Goal: Information Seeking & Learning: Check status

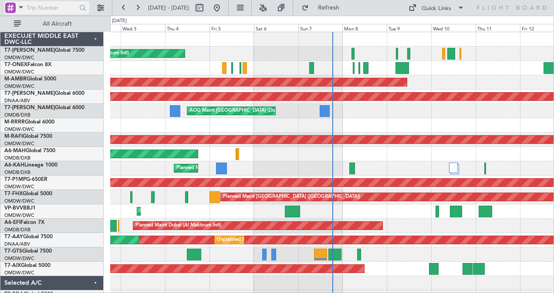
click at [23, 9] on span at bounding box center [21, 7] width 10 height 11
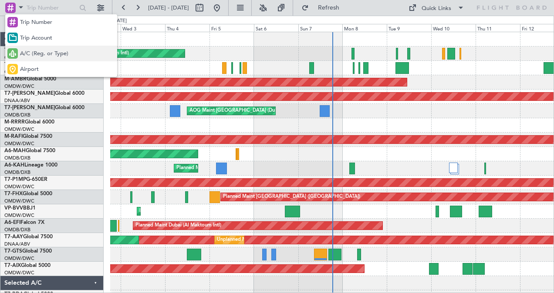
click at [47, 52] on span "A/C (Reg. or Type)" at bounding box center [44, 54] width 48 height 9
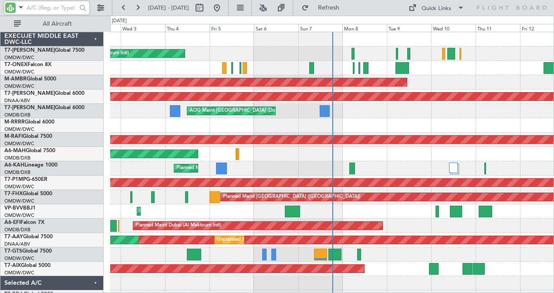
click at [53, 8] on input "text" at bounding box center [52, 7] width 50 height 13
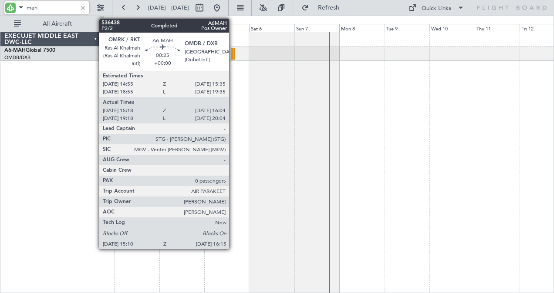
click at [233, 55] on div at bounding box center [233, 54] width 2 height 12
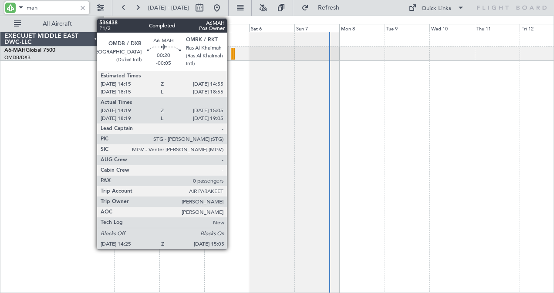
click at [231, 52] on div at bounding box center [231, 54] width 1 height 12
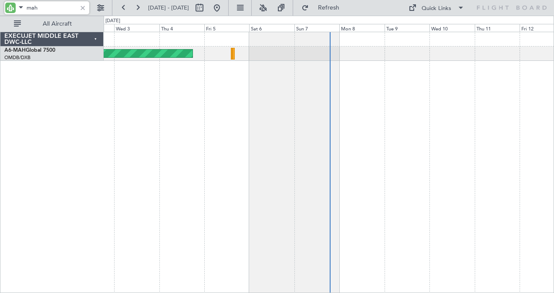
drag, startPoint x: 47, startPoint y: 7, endPoint x: -2, endPoint y: 6, distance: 49.2
click at [0, 6] on html "mah [DATE] - [DATE] Refresh Quick Links All Aircraft Planned Maint [GEOGRAPHIC_…" at bounding box center [277, 146] width 554 height 293
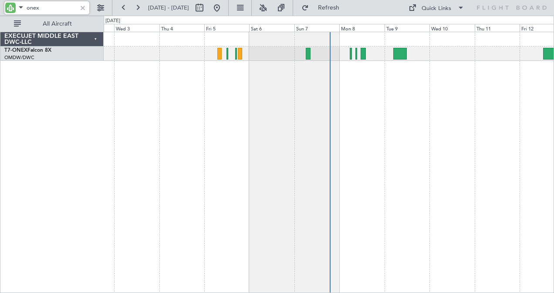
type input "onex"
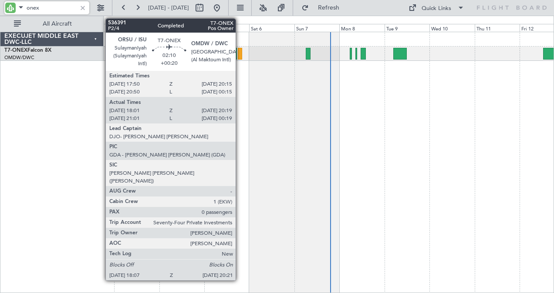
click at [240, 51] on div at bounding box center [240, 54] width 4 height 12
